Goal: Task Accomplishment & Management: Use online tool/utility

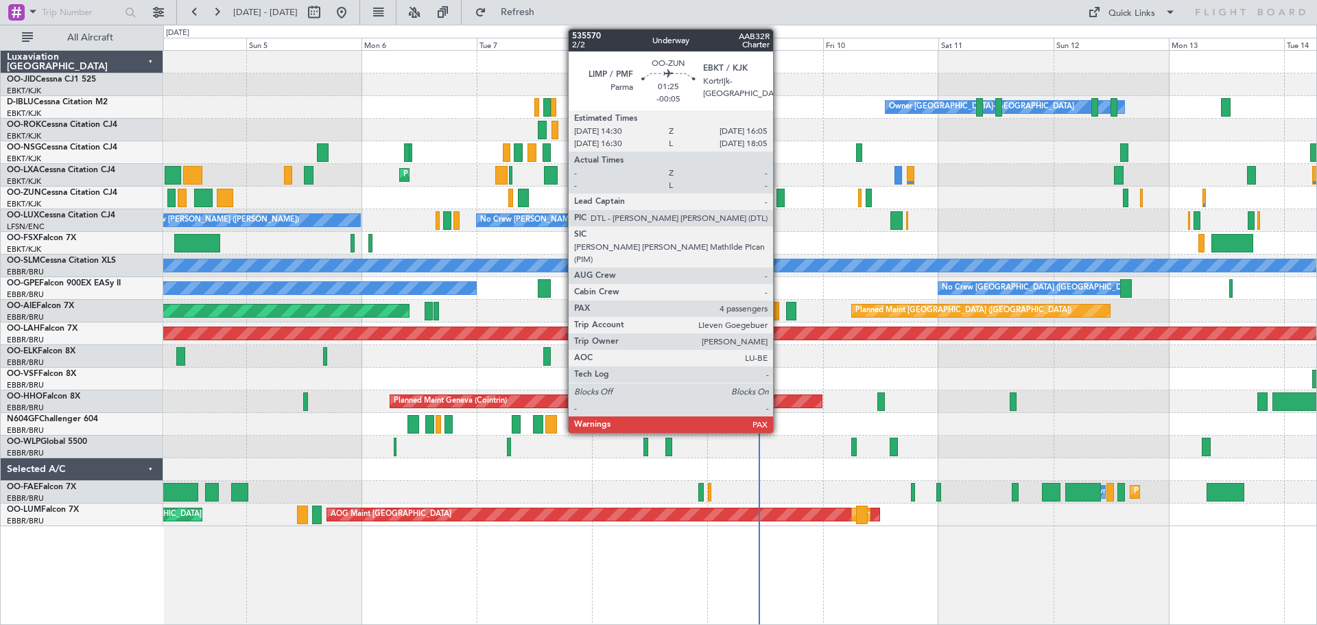
click at [779, 196] on div at bounding box center [780, 198] width 8 height 19
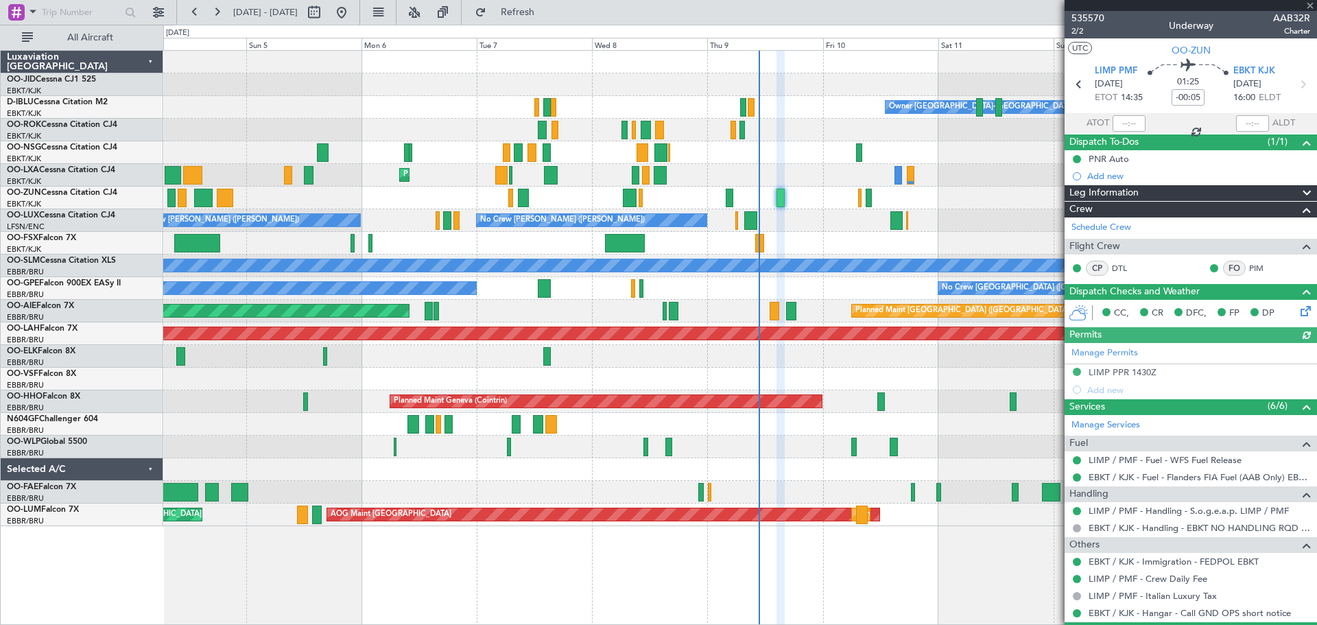
scroll to position [158, 0]
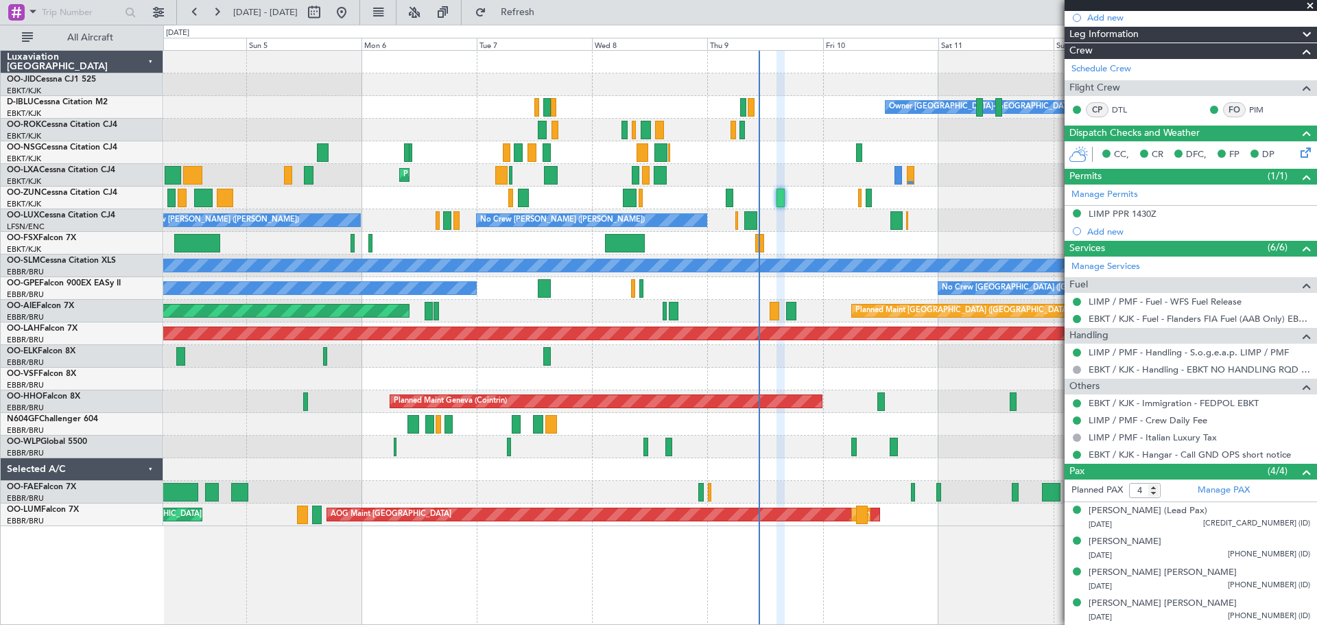
click at [1311, 3] on span at bounding box center [1310, 6] width 14 height 12
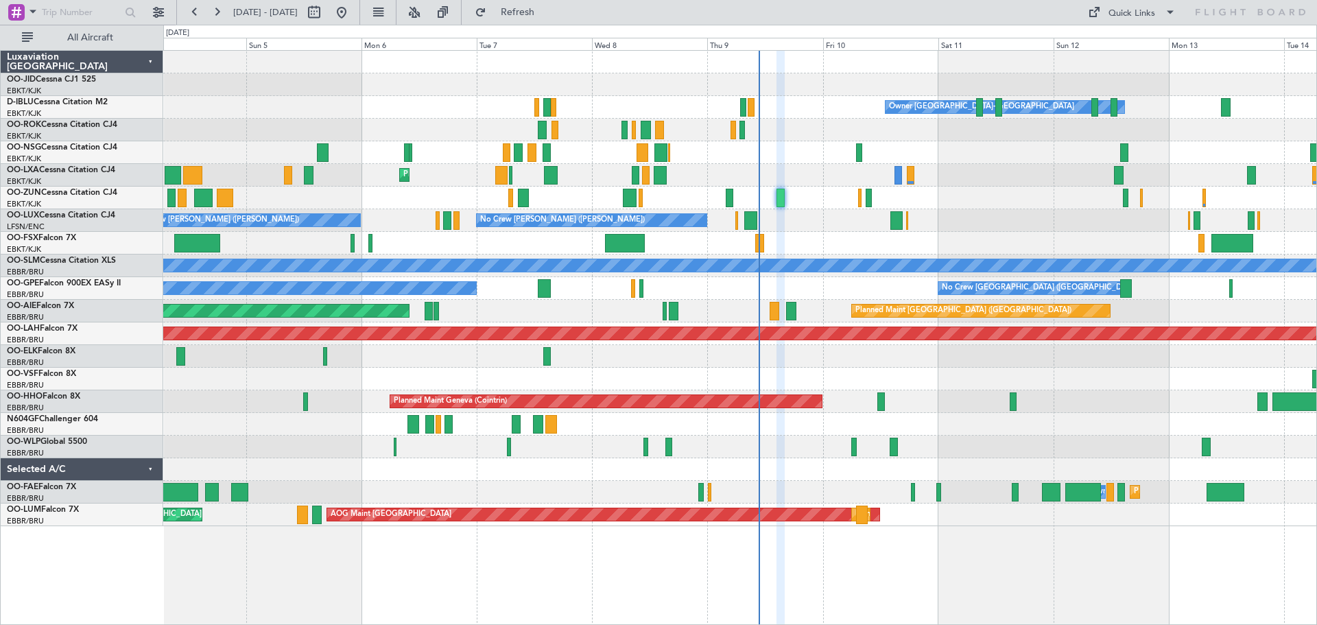
type input "0"
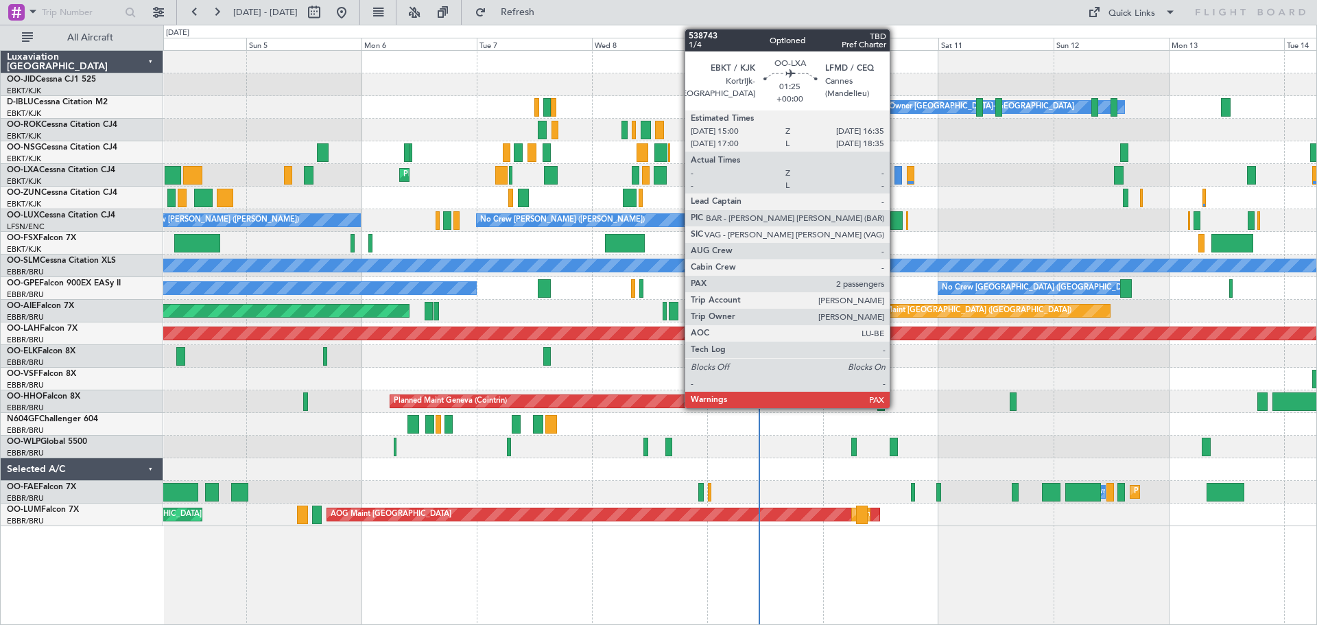
click at [896, 176] on div at bounding box center [898, 175] width 8 height 19
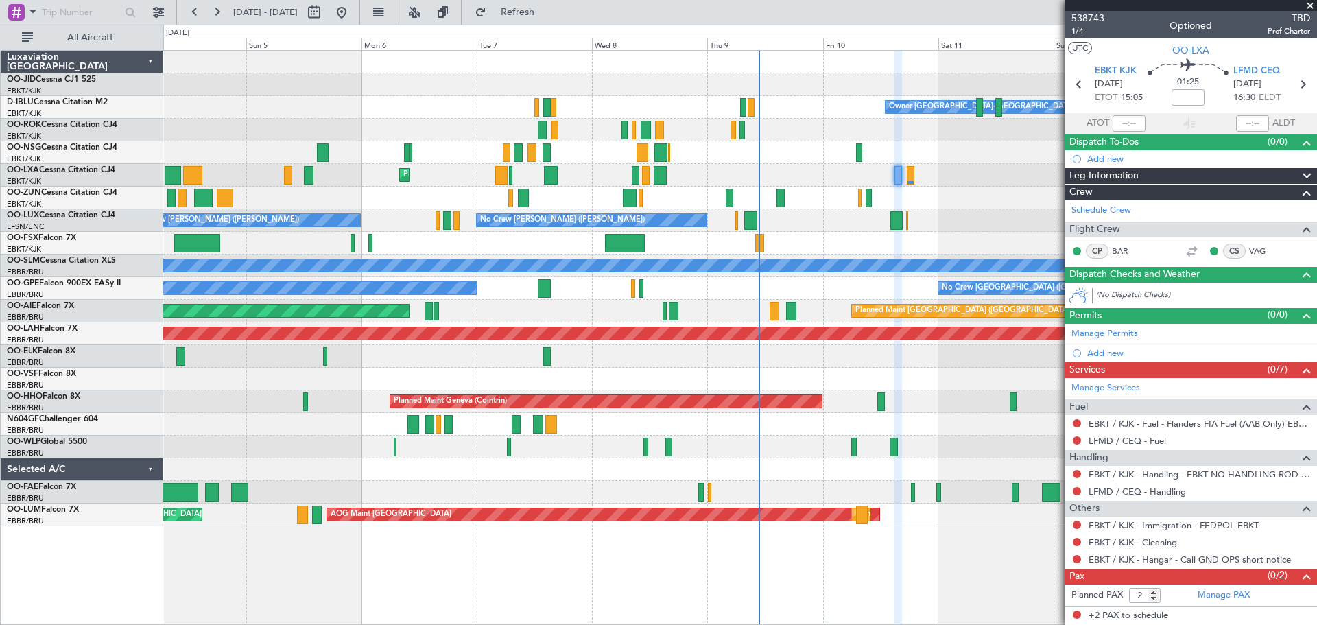
click at [1309, 3] on span at bounding box center [1310, 6] width 14 height 12
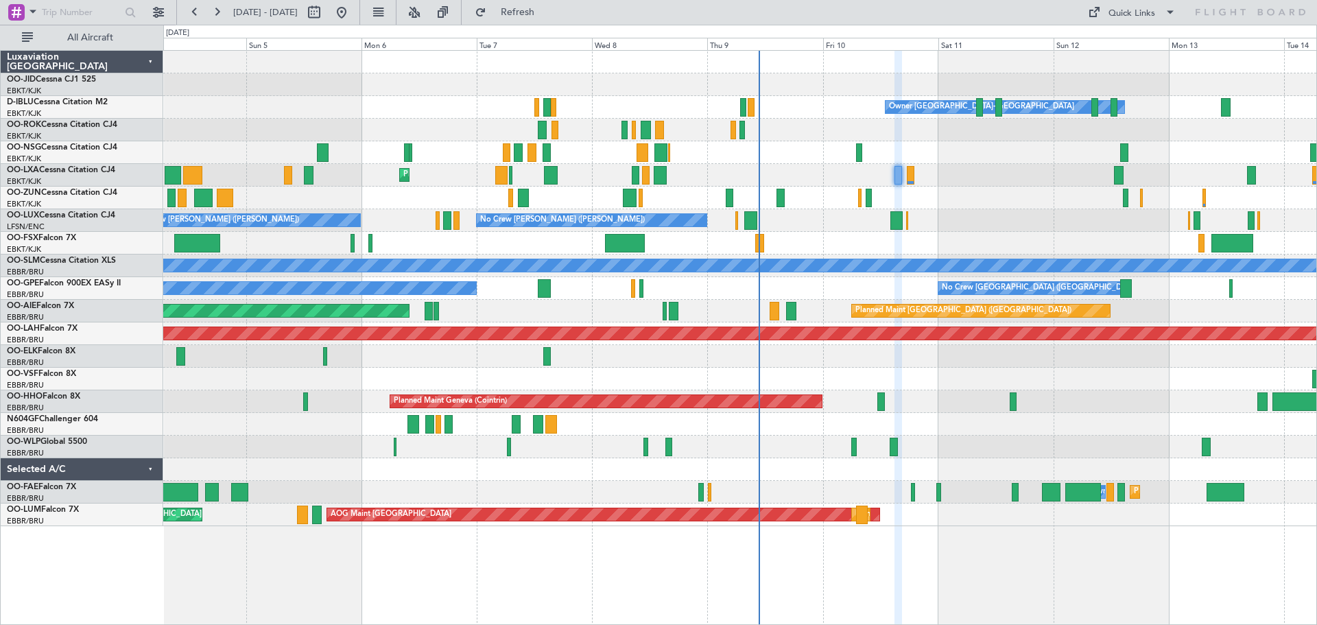
type input "0"
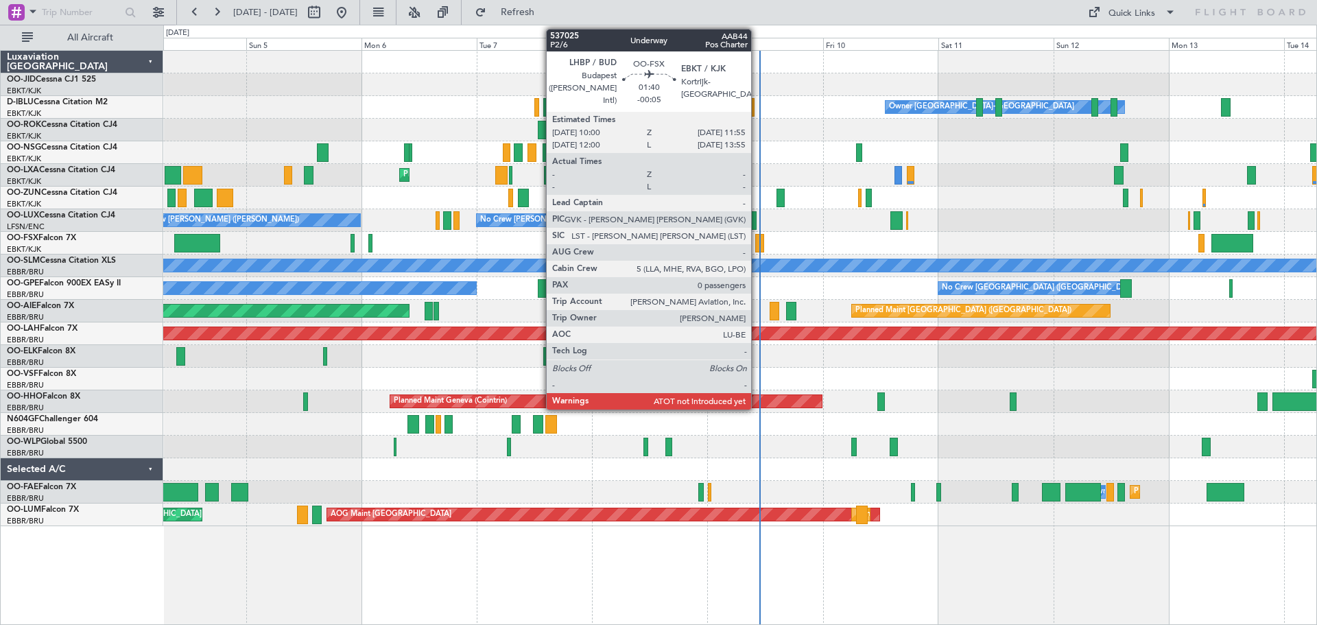
click at [757, 239] on div at bounding box center [760, 243] width 10 height 19
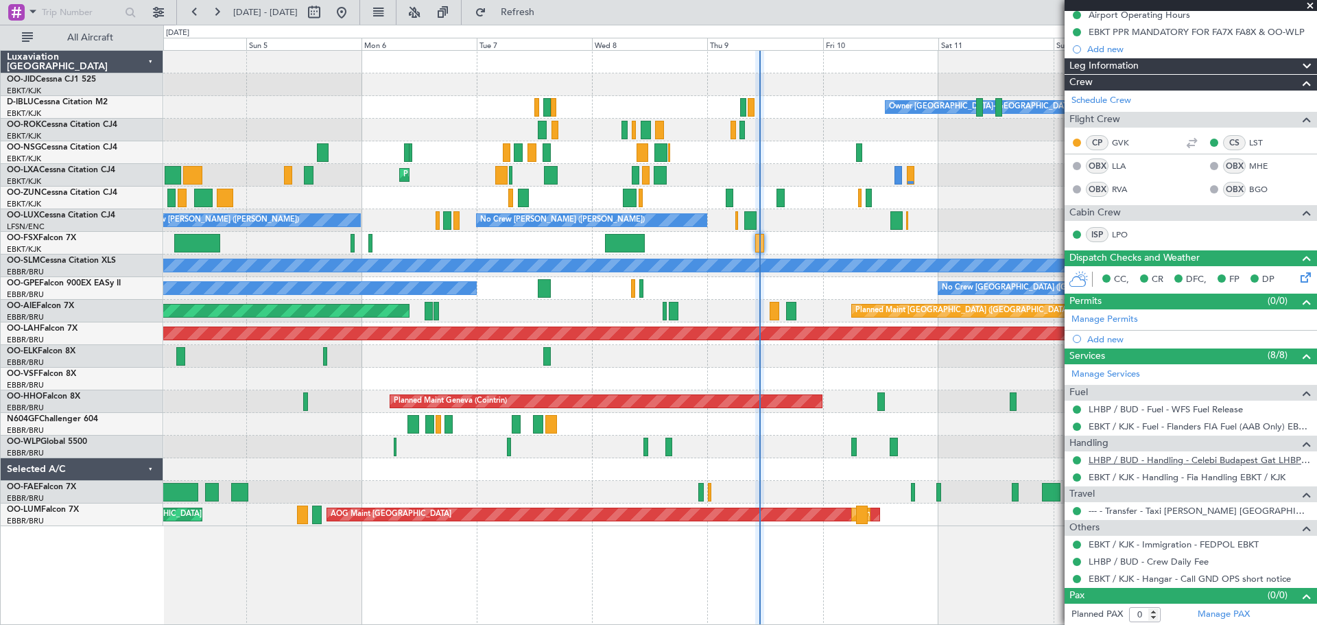
scroll to position [145, 0]
click at [1311, 3] on span at bounding box center [1310, 6] width 14 height 12
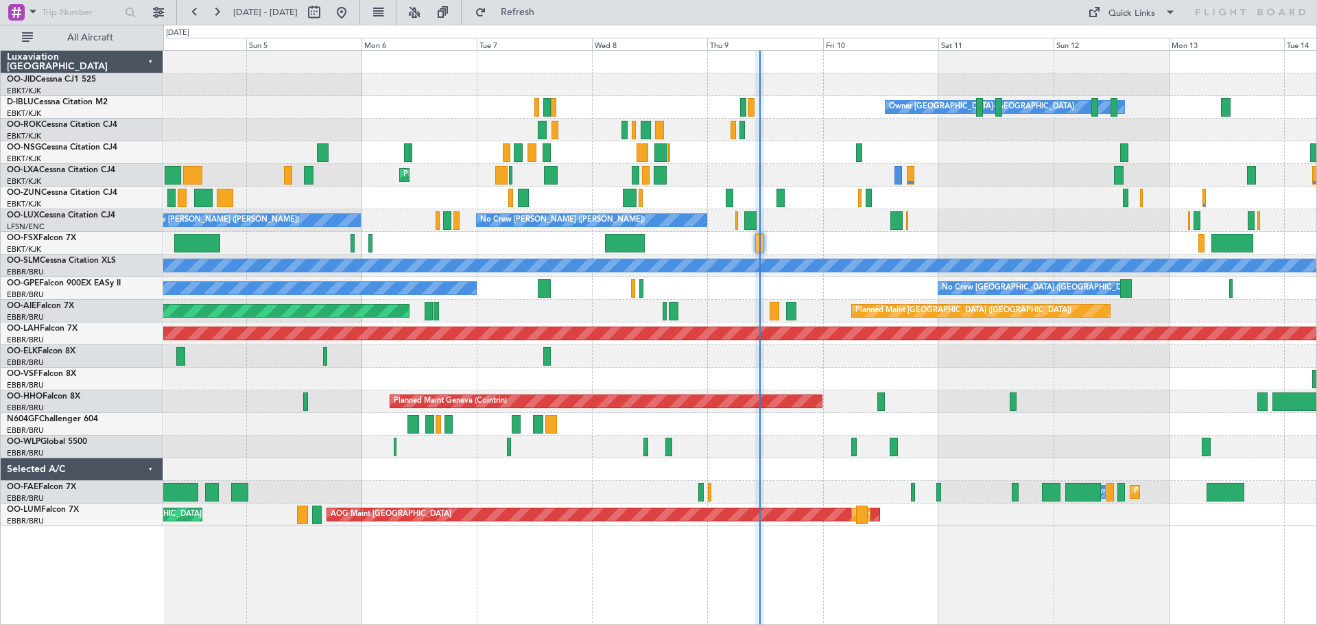
scroll to position [0, 0]
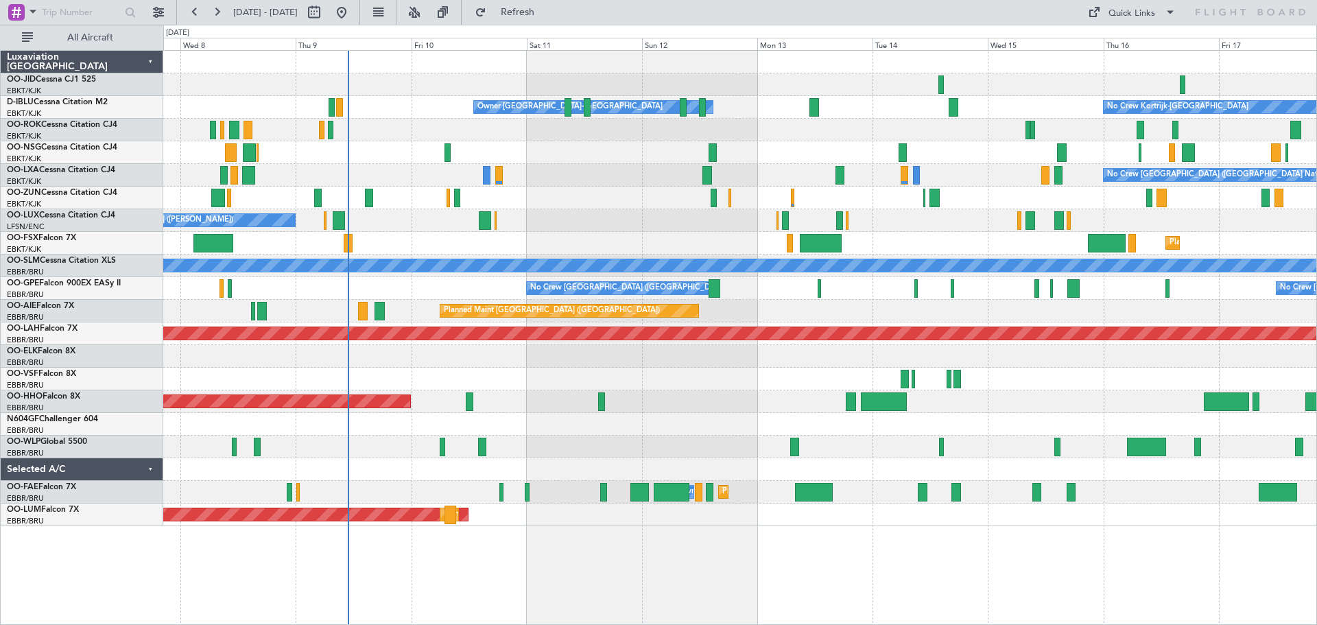
click at [664, 282] on div "Owner [GEOGRAPHIC_DATA]-[GEOGRAPHIC_DATA] No Crew Kortrijk-[GEOGRAPHIC_DATA] No…" at bounding box center [739, 288] width 1153 height 475
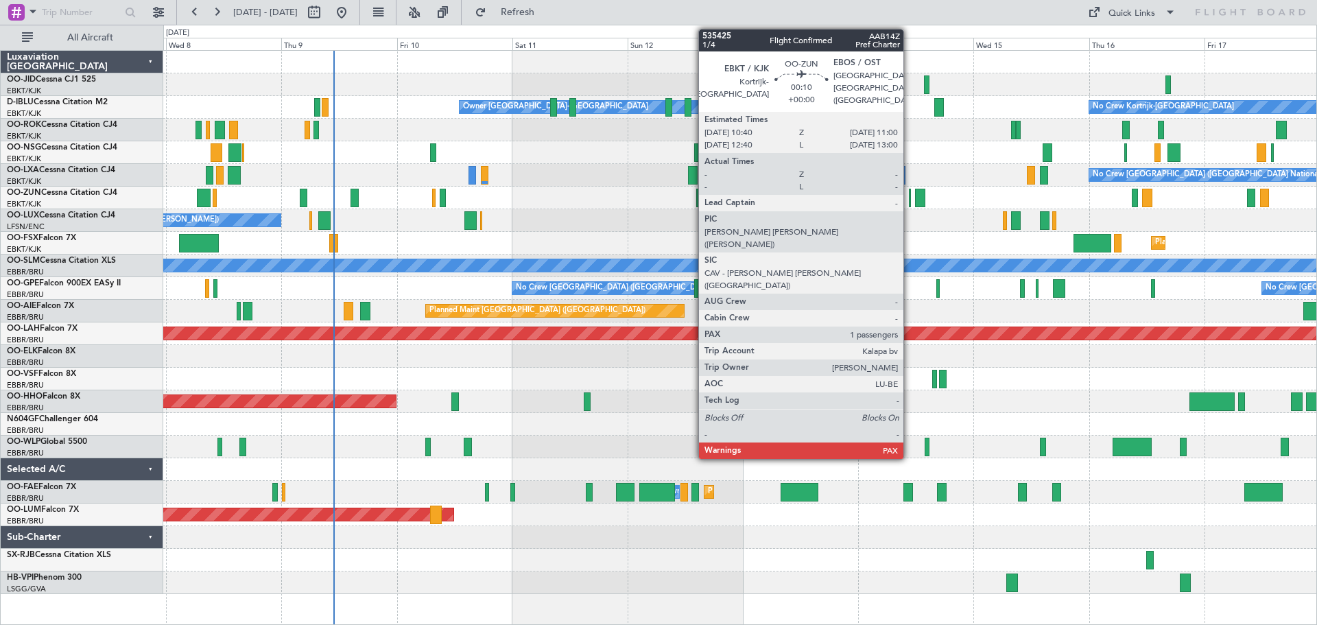
click at [909, 195] on div at bounding box center [910, 198] width 2 height 19
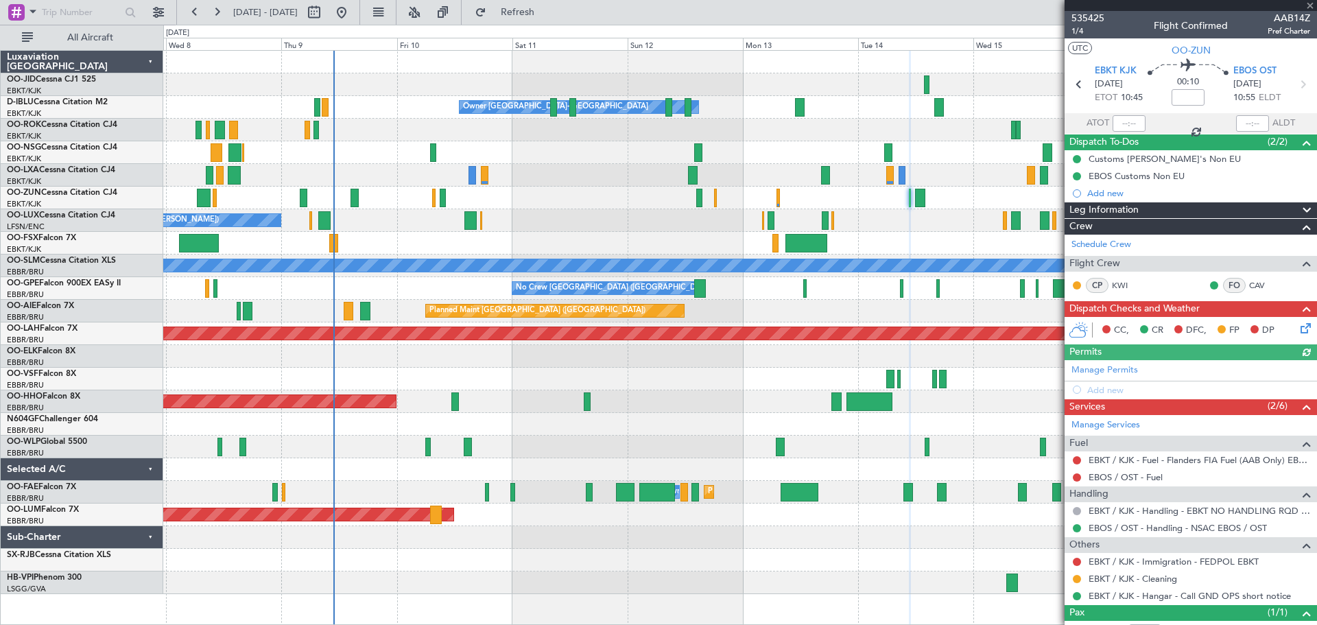
scroll to position [49, 0]
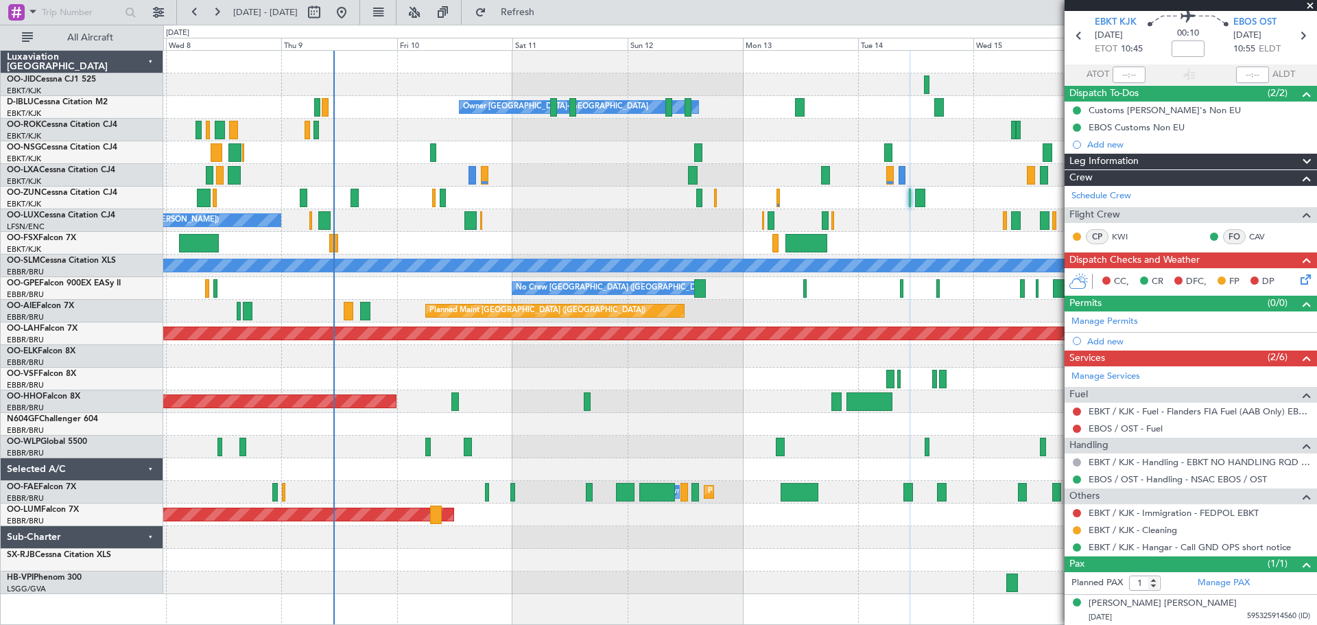
click at [1313, 6] on span at bounding box center [1310, 6] width 14 height 12
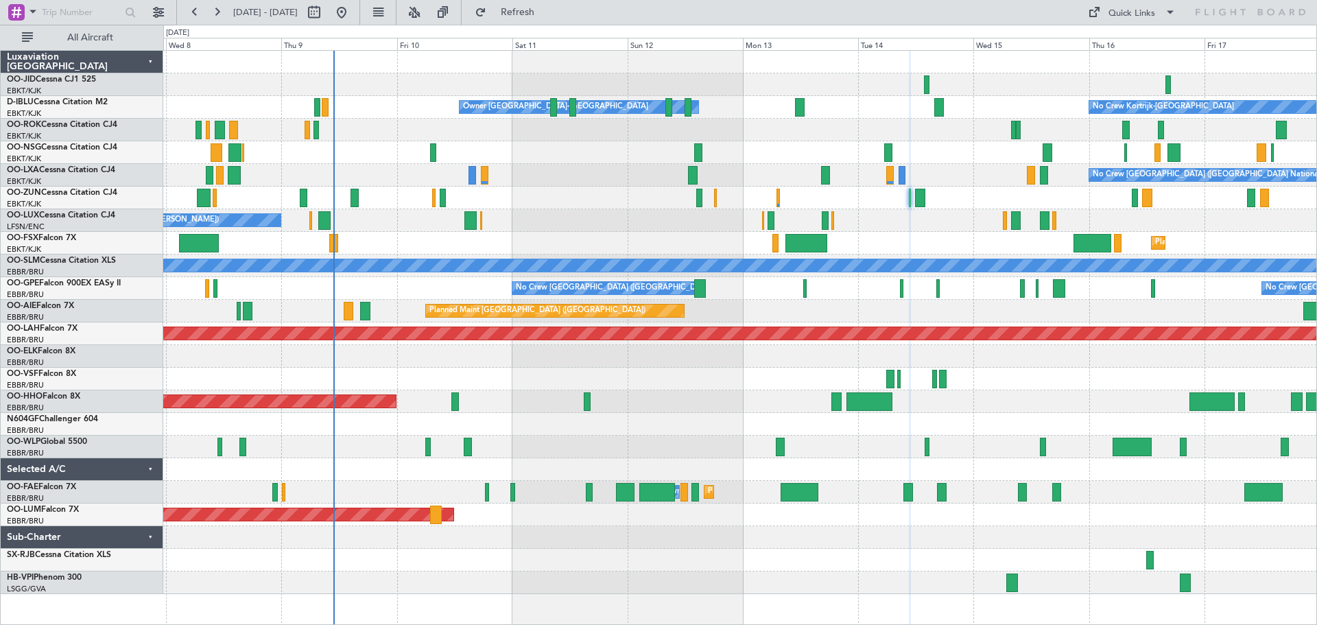
type input "0"
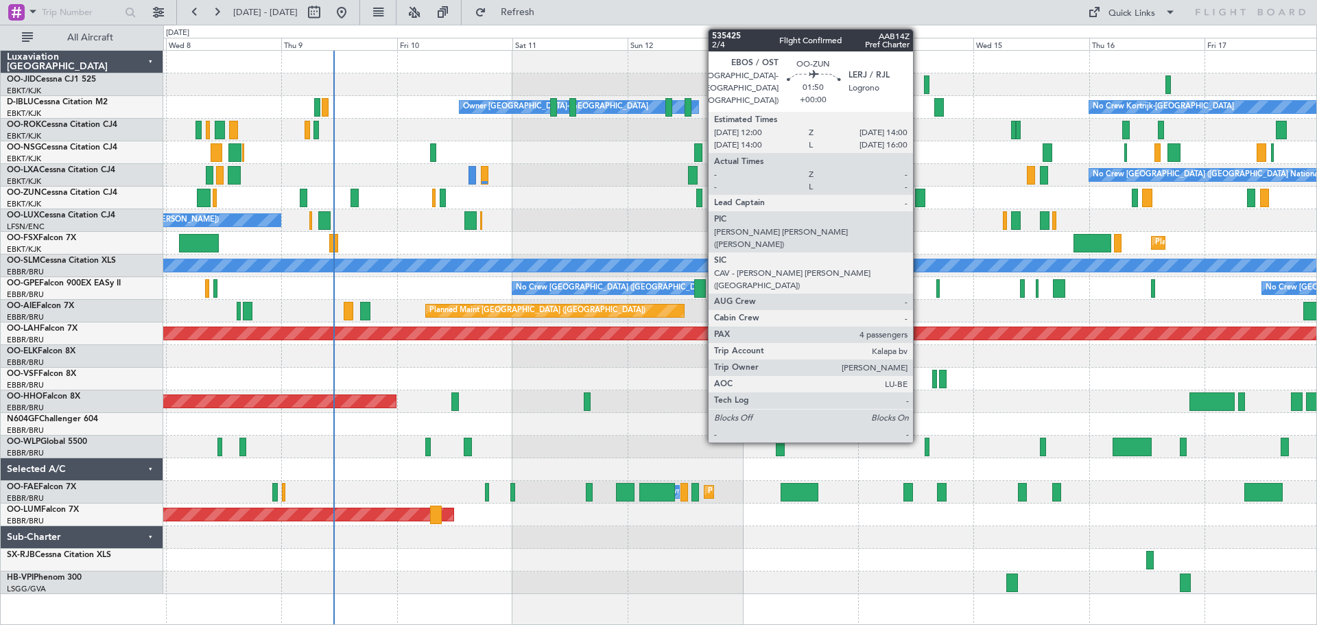
click at [919, 198] on div at bounding box center [920, 198] width 10 height 19
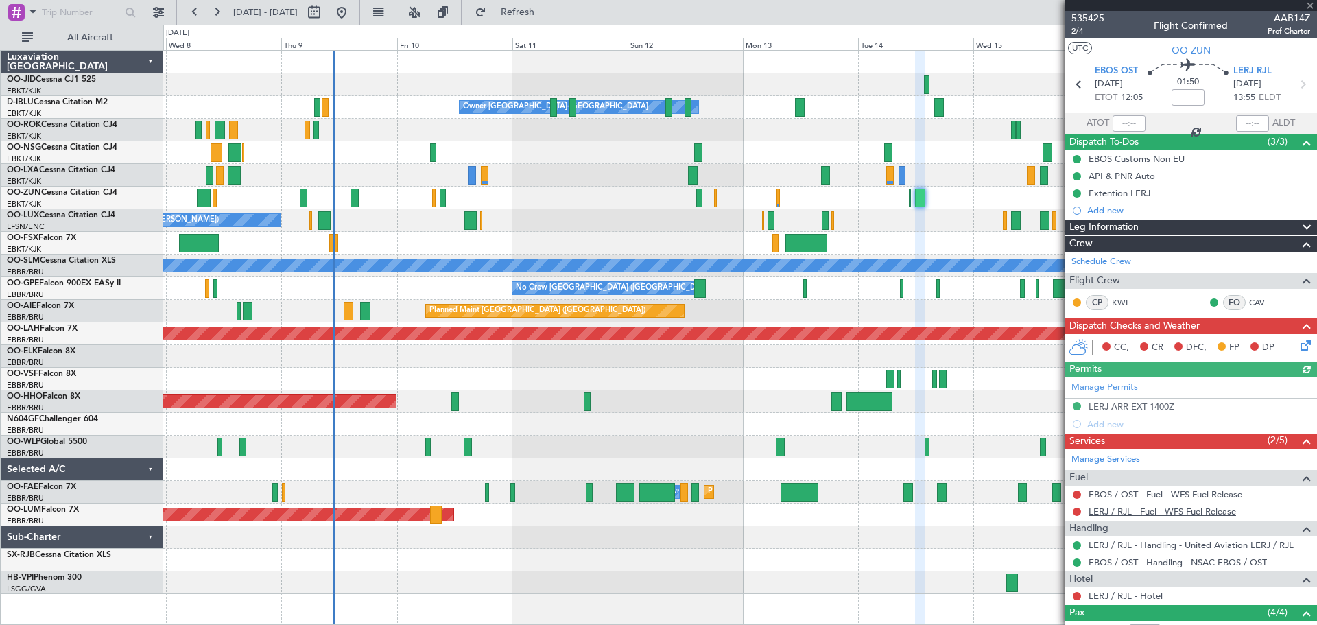
scroll to position [141, 0]
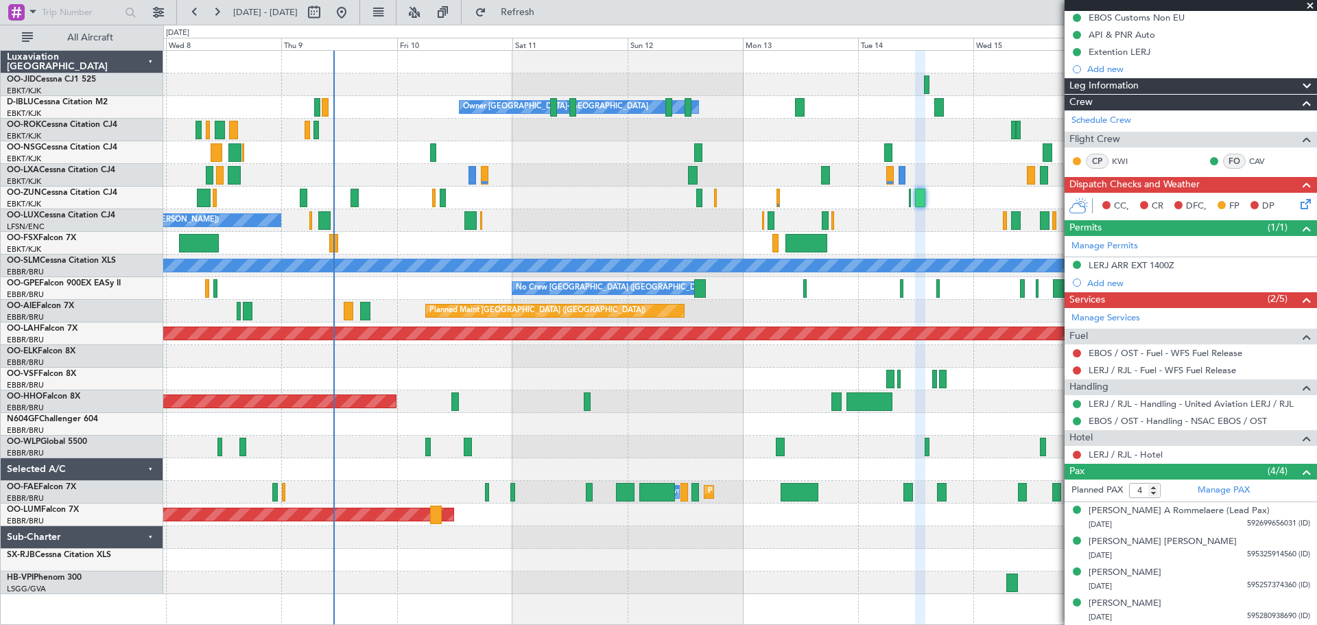
click at [1314, 5] on span at bounding box center [1310, 6] width 14 height 12
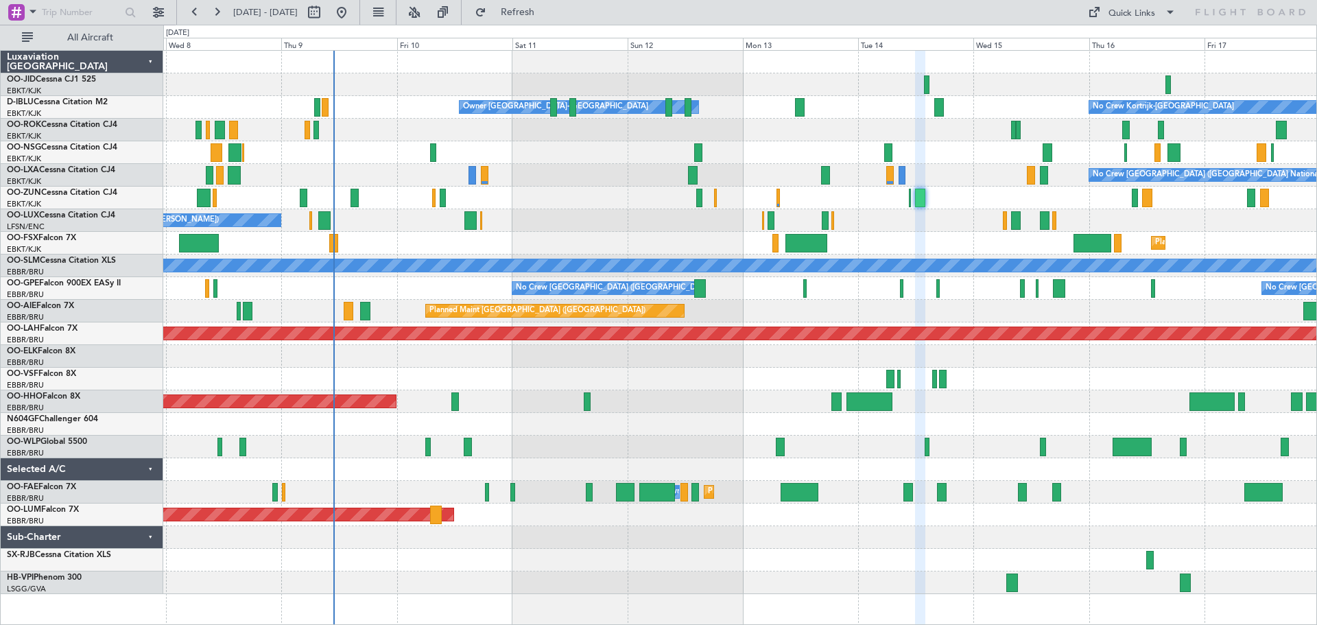
type input "0"
